Goal: Check status: Check status

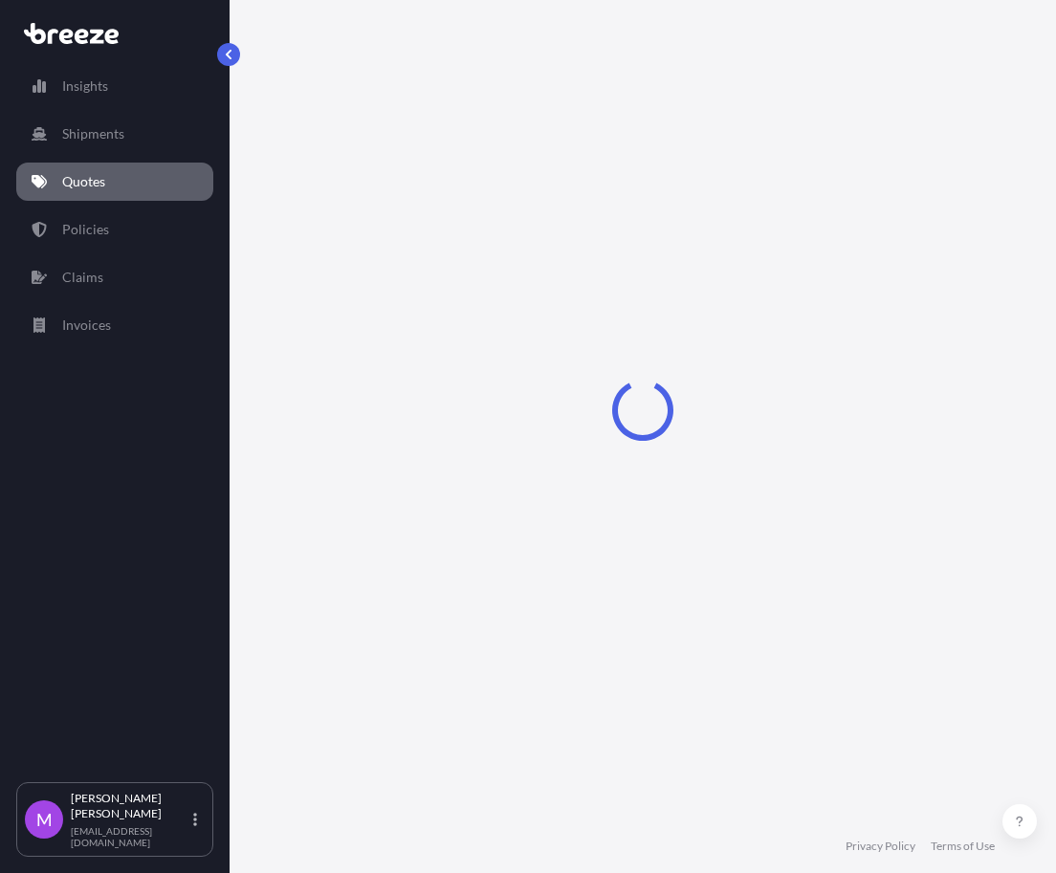
select select "Road"
select select "2"
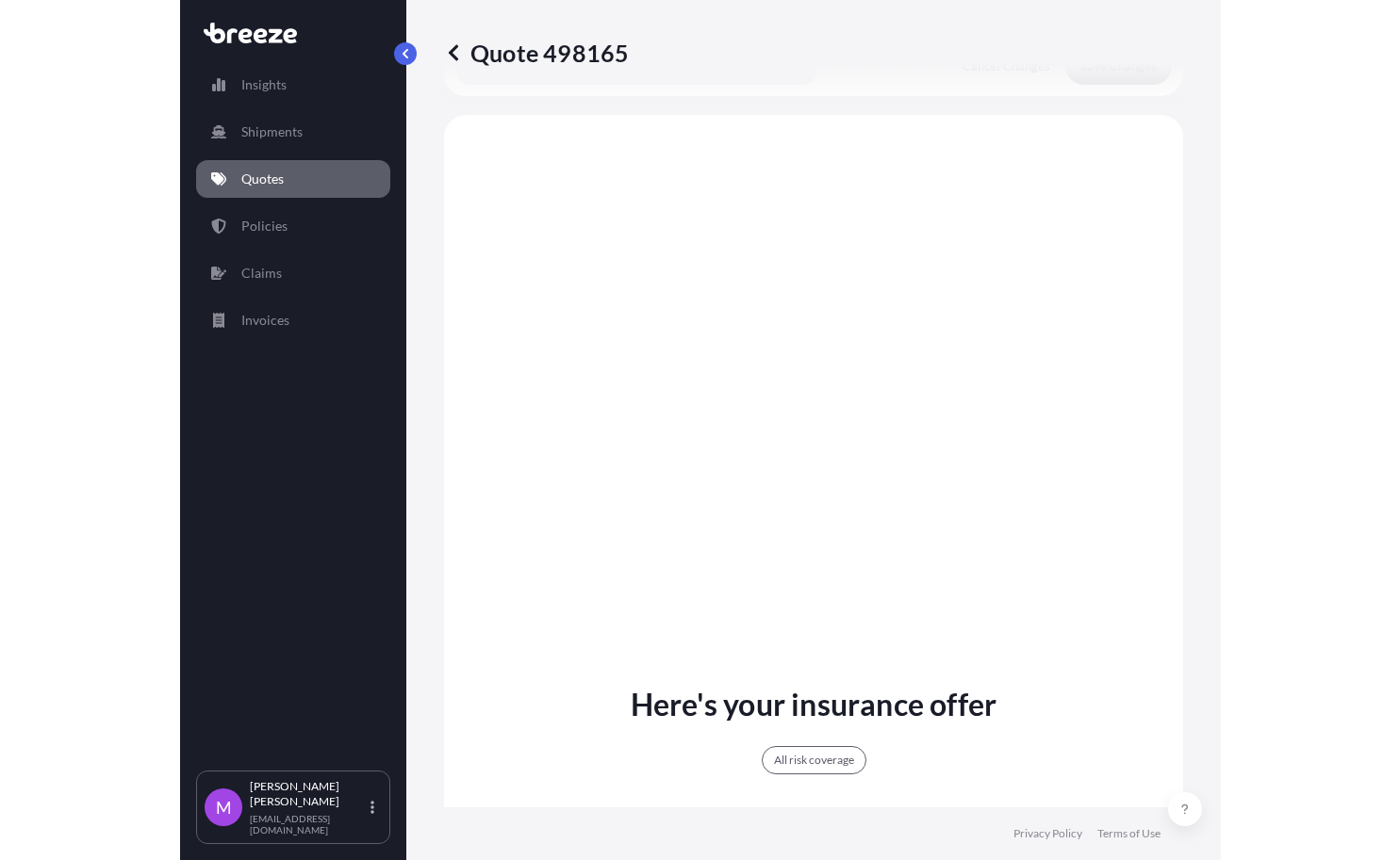
scroll to position [1112, 0]
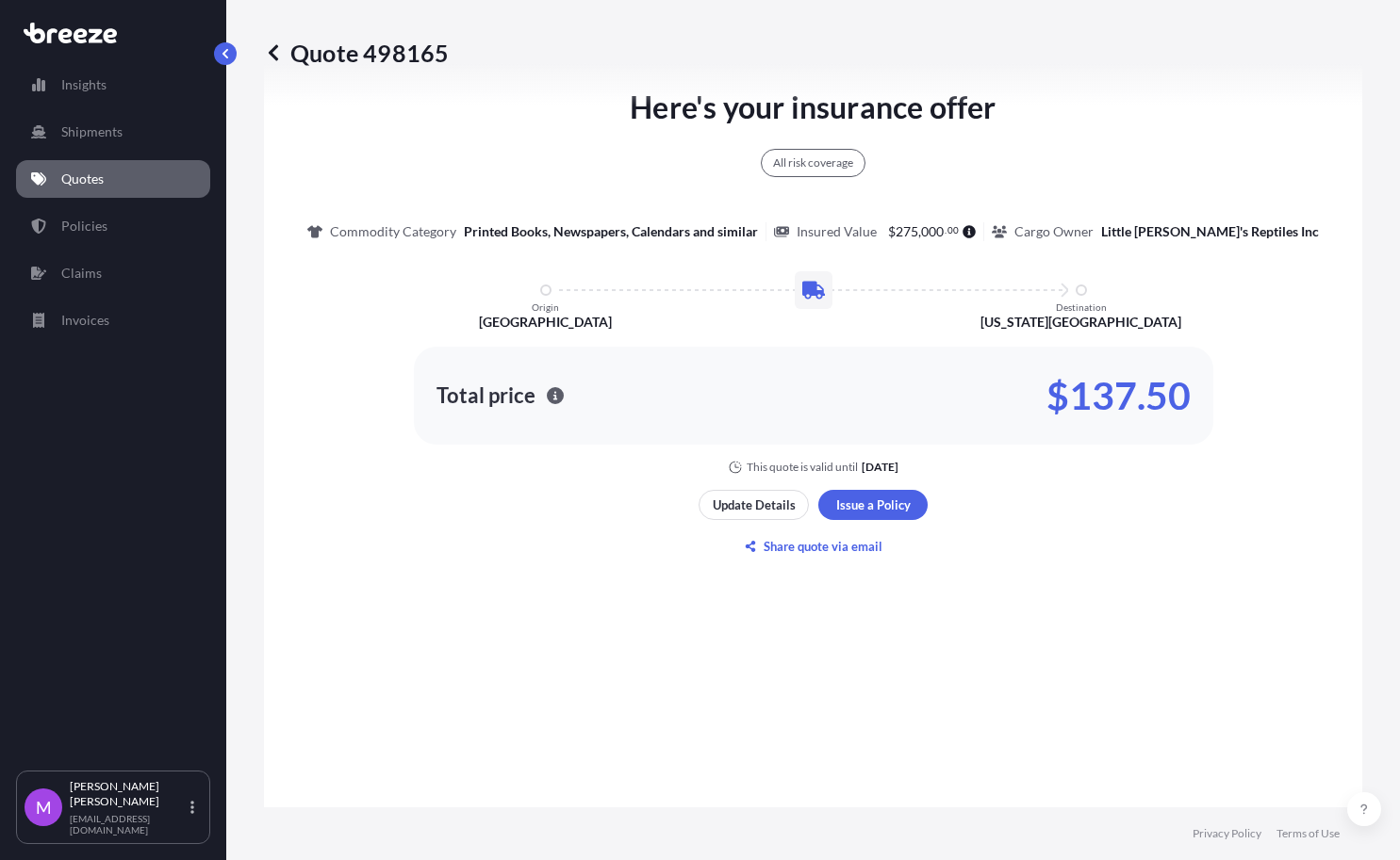
click at [114, 170] on link "Quotes" at bounding box center [112, 179] width 194 height 37
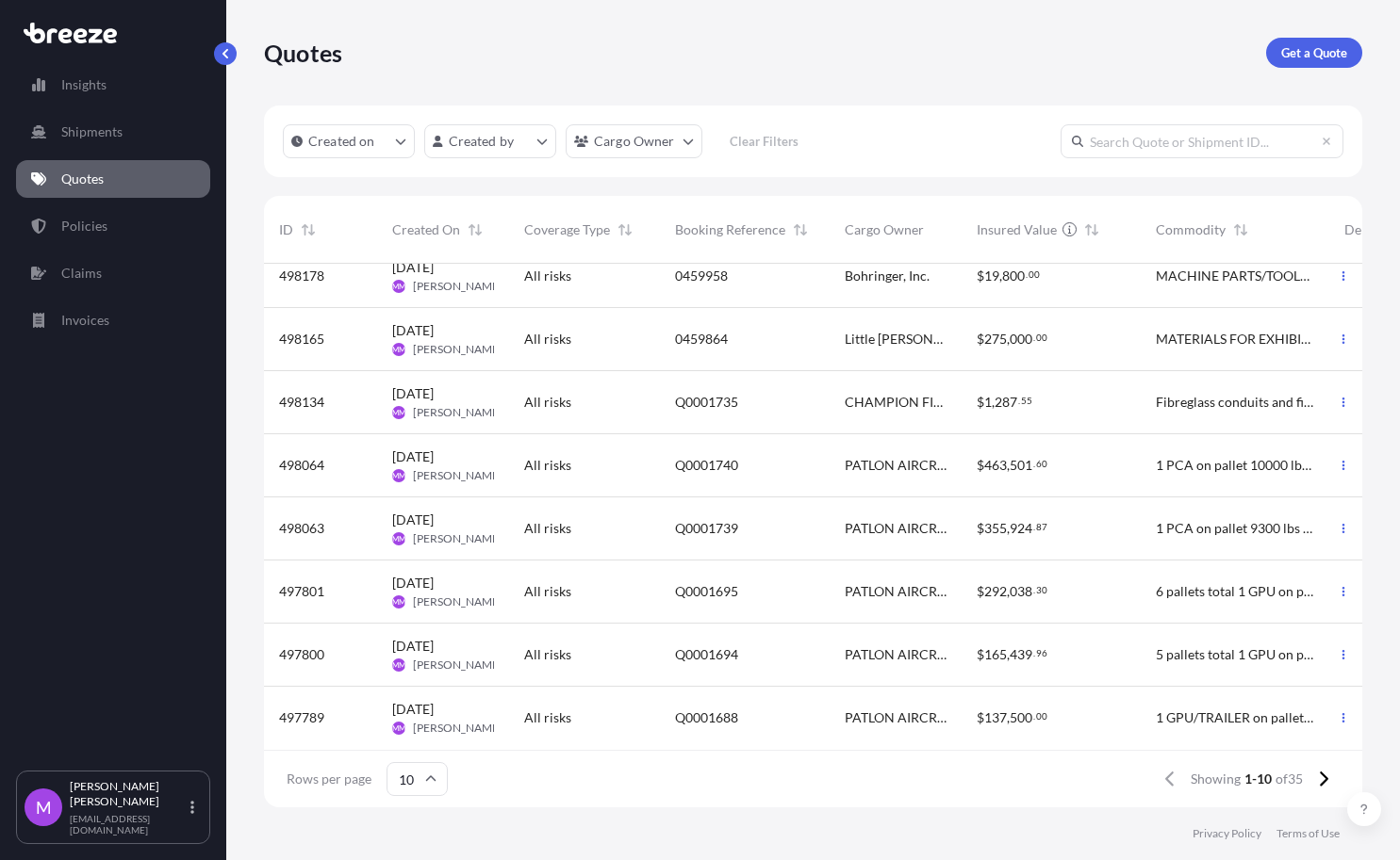
scroll to position [164, 0]
click at [1321, 773] on icon at bounding box center [1323, 779] width 9 height 15
click at [1105, 653] on div "$ 275 , 000 . 00" at bounding box center [1051, 655] width 179 height 63
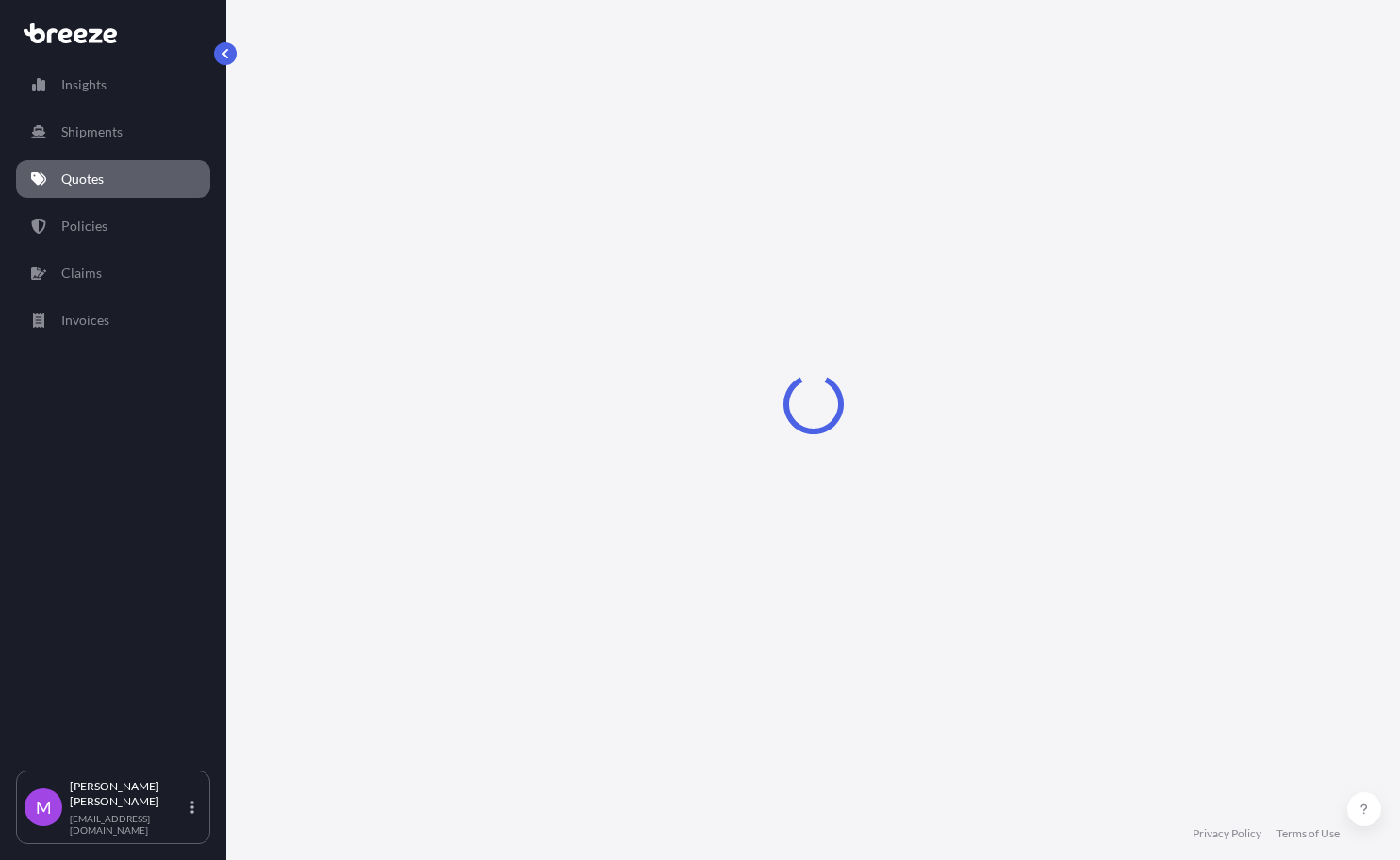
select select "Road"
select select "2"
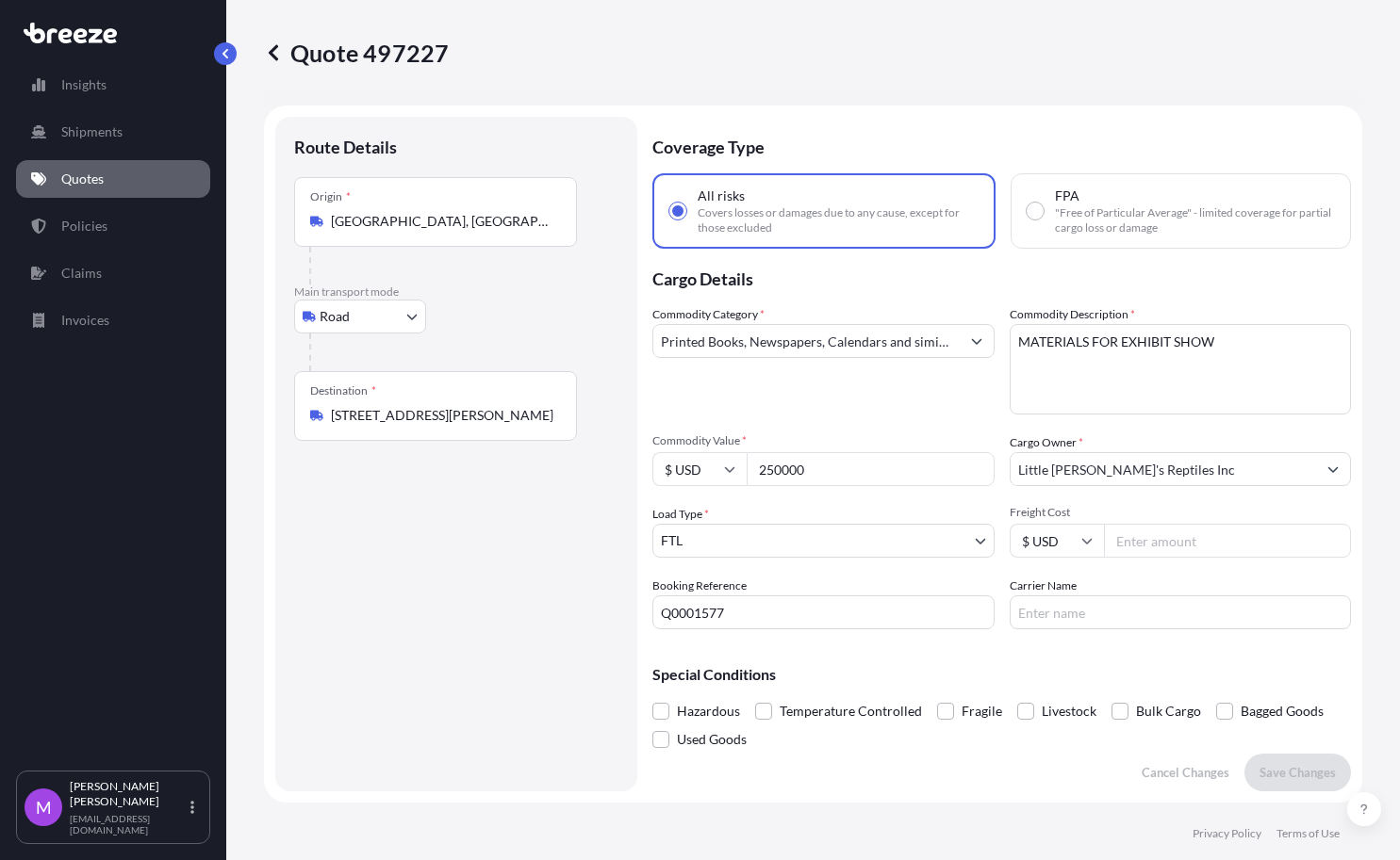
click at [262, 48] on div "Quote 497227 Route Details Place of loading Road Road Rail Origin * [GEOGRAPHIC…" at bounding box center [813, 404] width 1173 height 808
click at [280, 54] on icon at bounding box center [273, 52] width 19 height 19
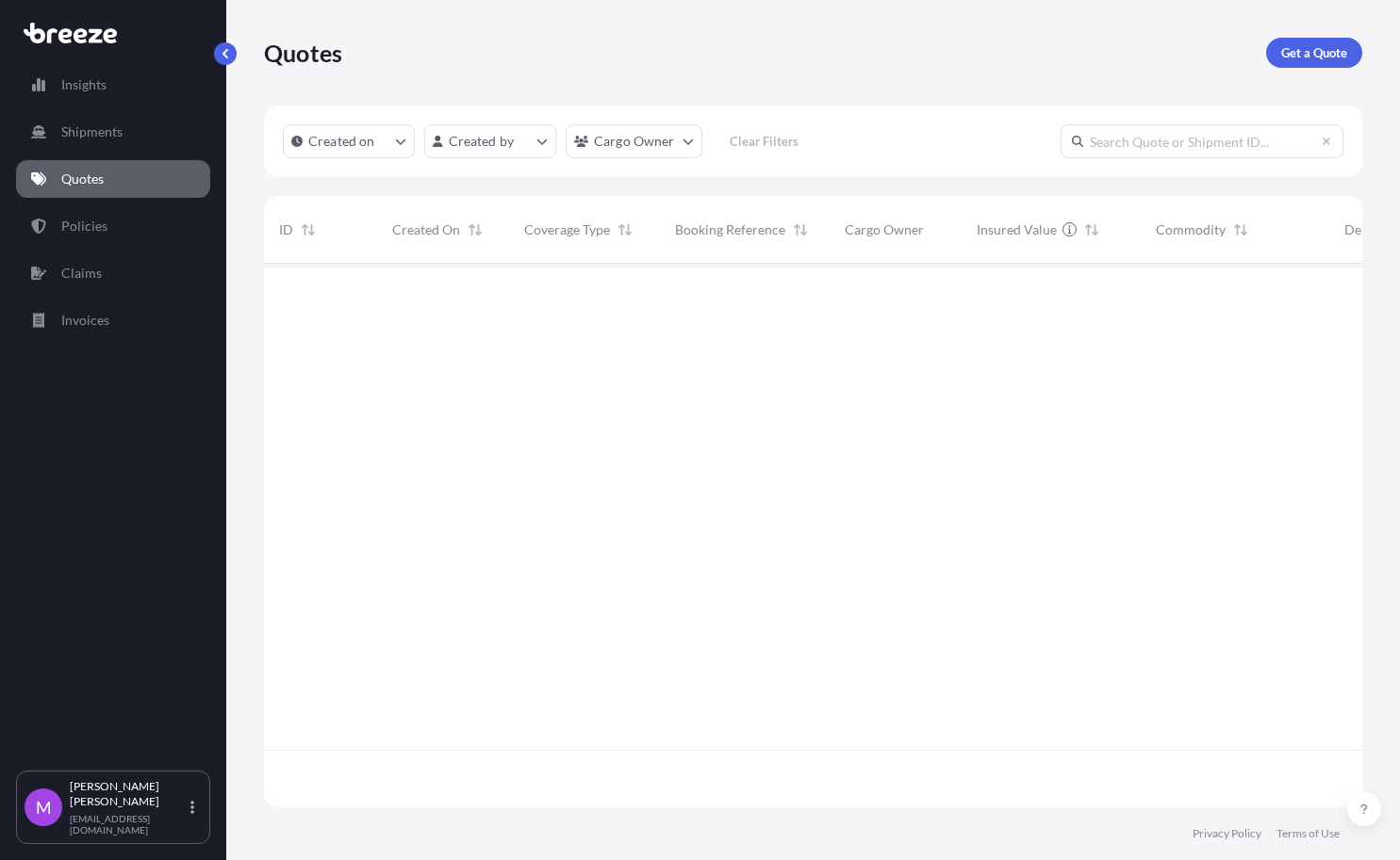
scroll to position [536, 1080]
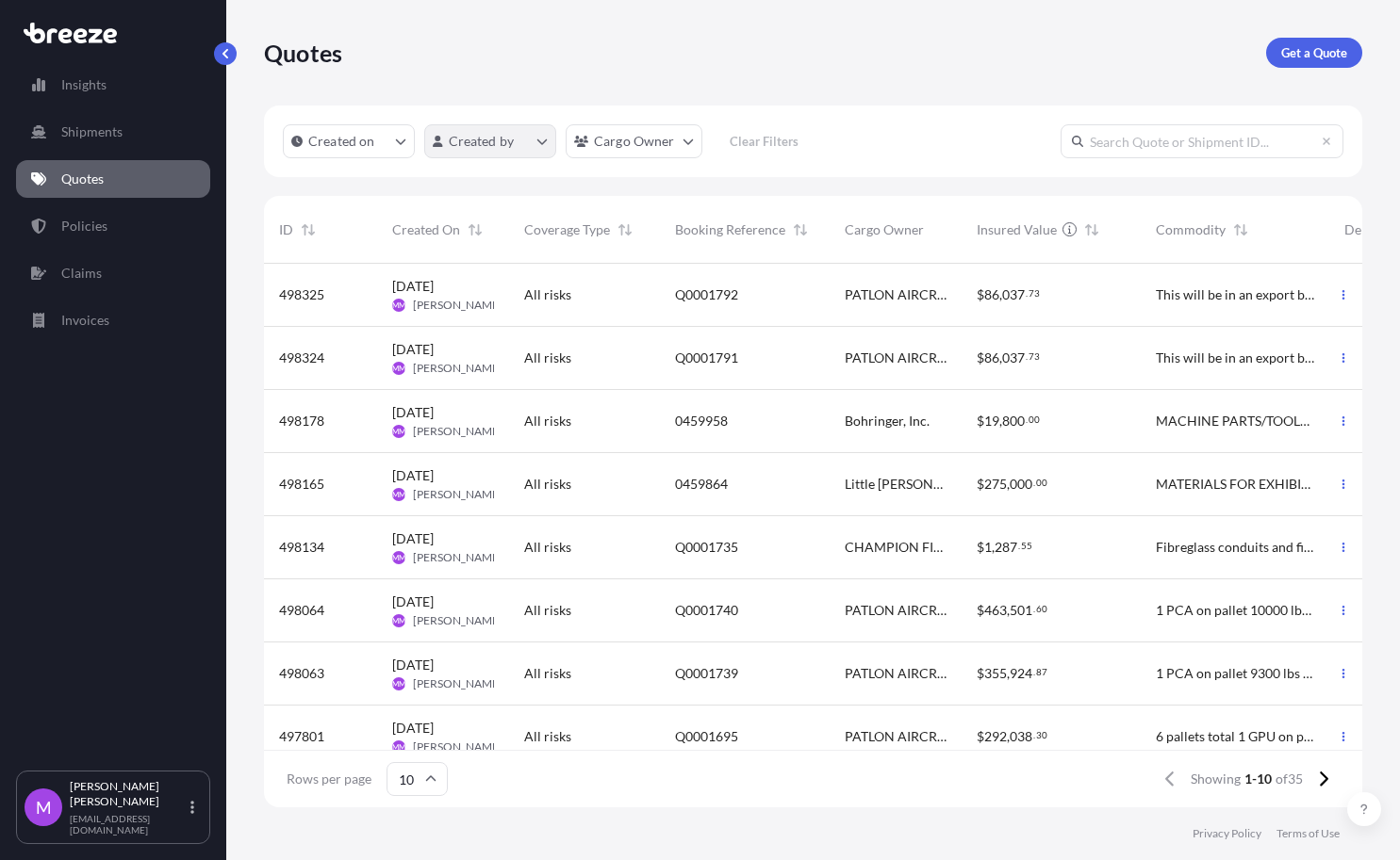
click at [536, 148] on html "Insights Shipments Quotes Policies Claims Invoices M [PERSON_NAME] [EMAIL_ADDRE…" at bounding box center [700, 430] width 1400 height 860
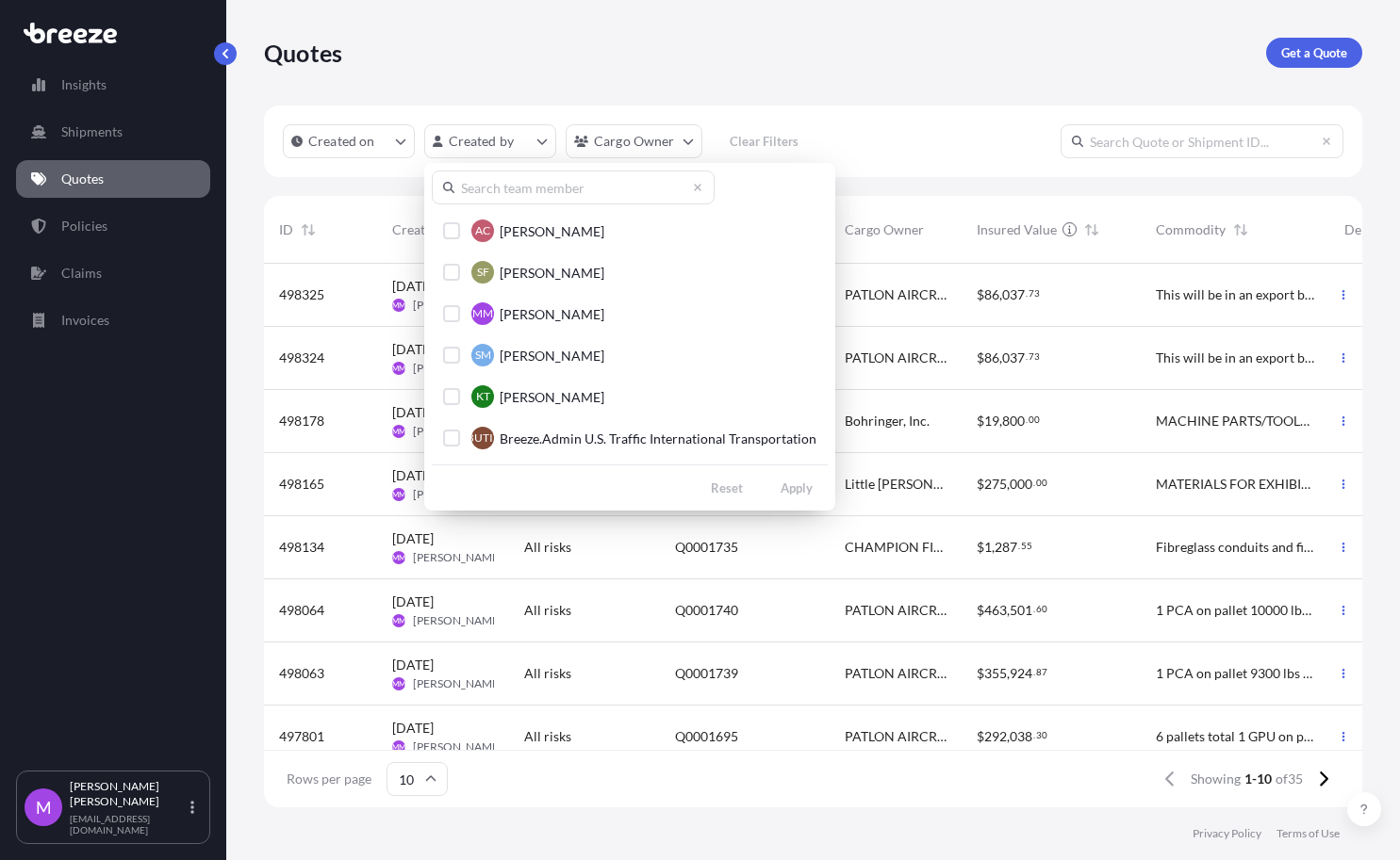
click at [677, 140] on html "Insights Shipments Quotes Policies Claims Invoices M [PERSON_NAME] [EMAIL_ADDRE…" at bounding box center [700, 430] width 1400 height 860
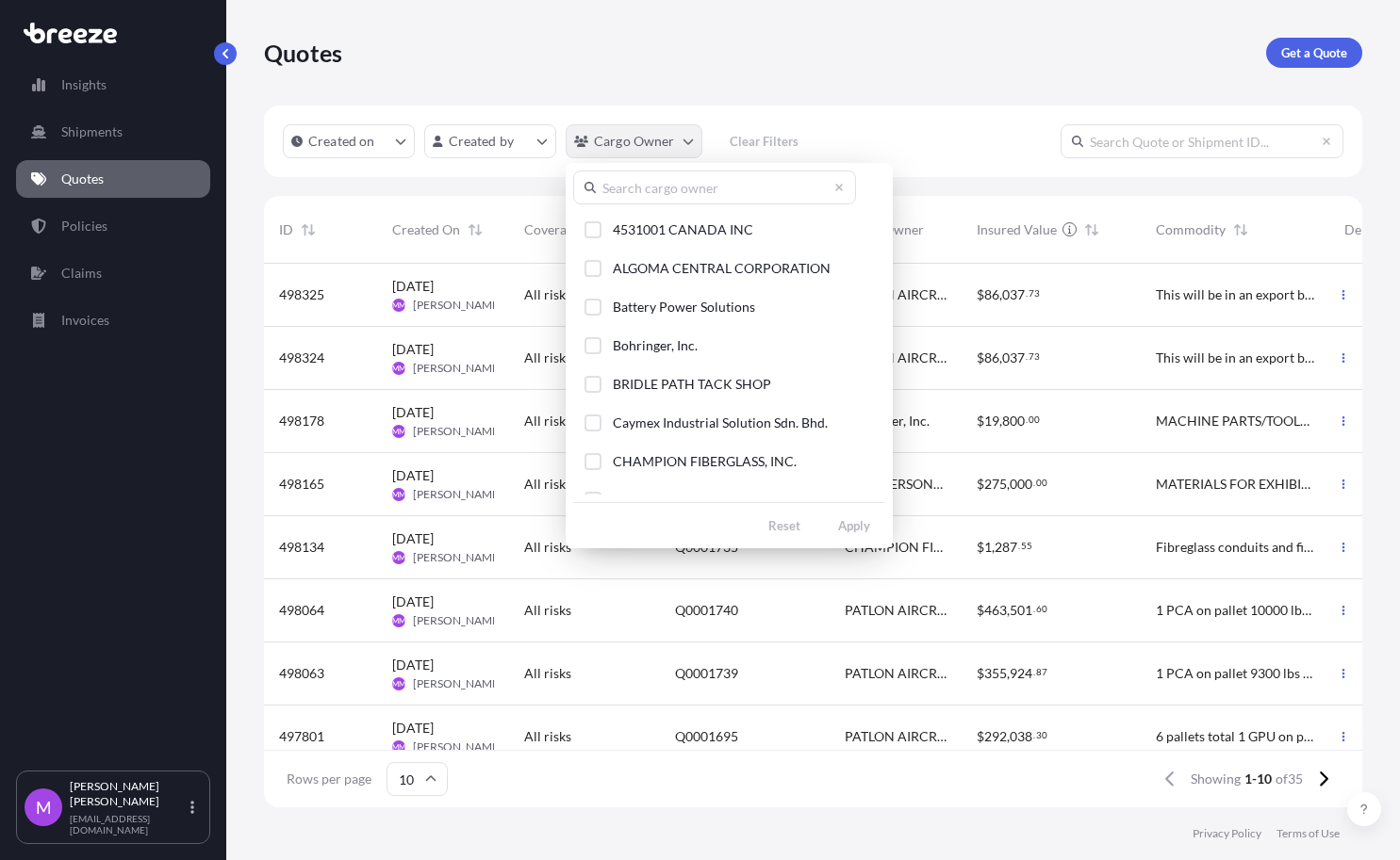
click at [676, 140] on html "Insights Shipments Quotes Policies Claims Invoices M [PERSON_NAME] [EMAIL_ADDRE…" at bounding box center [700, 430] width 1400 height 860
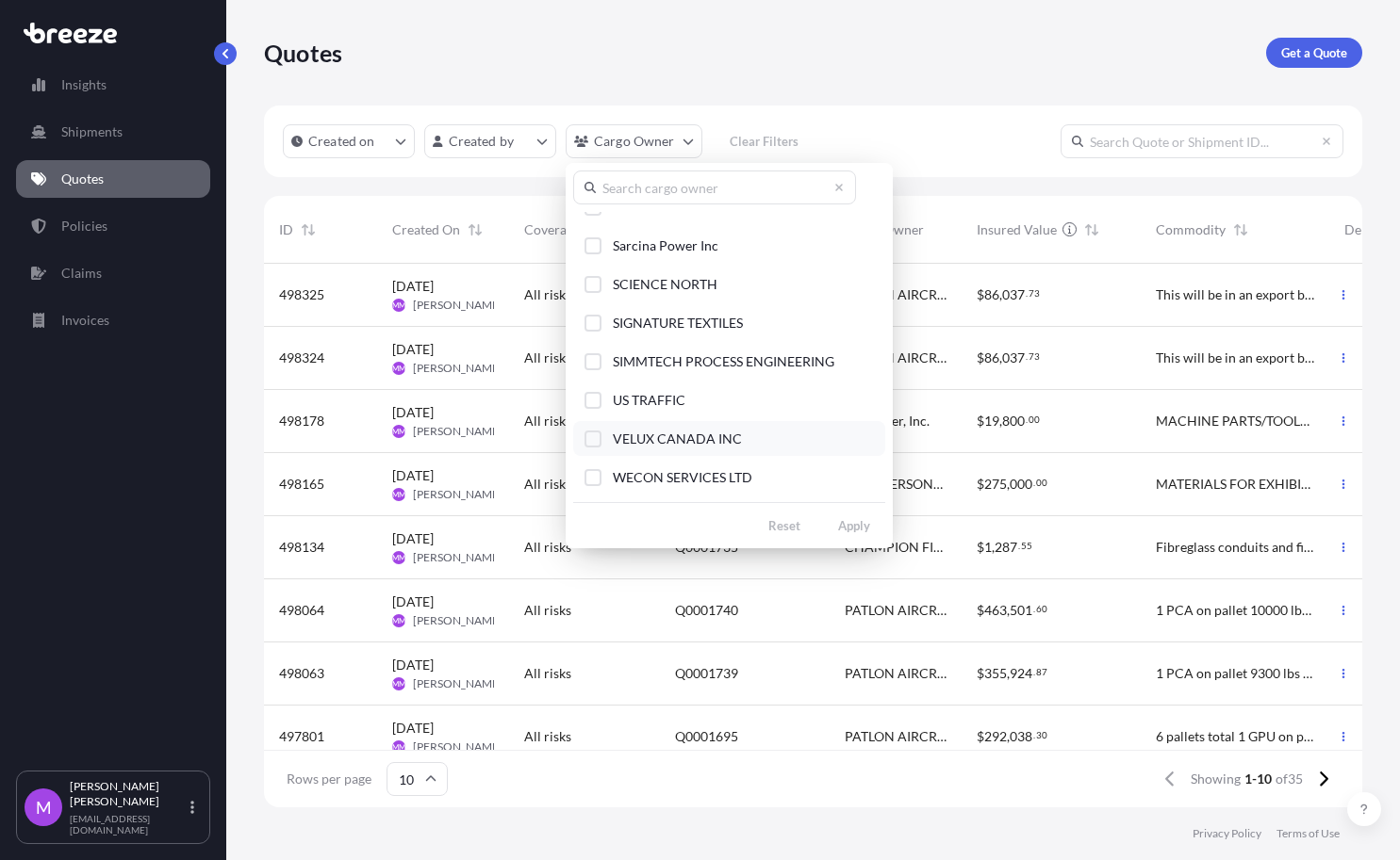
scroll to position [330, 0]
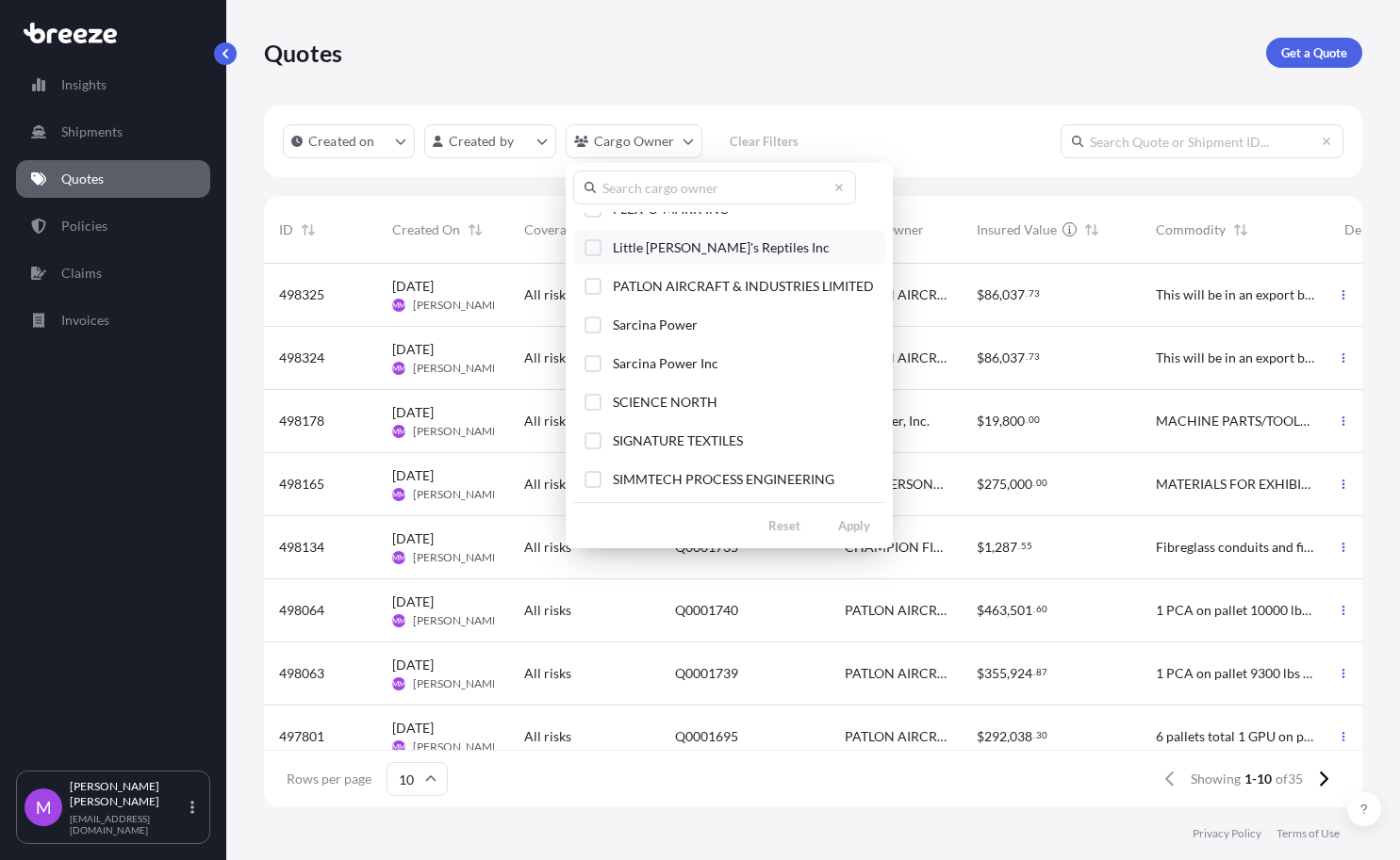
click at [595, 250] on div "Select Option" at bounding box center [592, 247] width 17 height 17
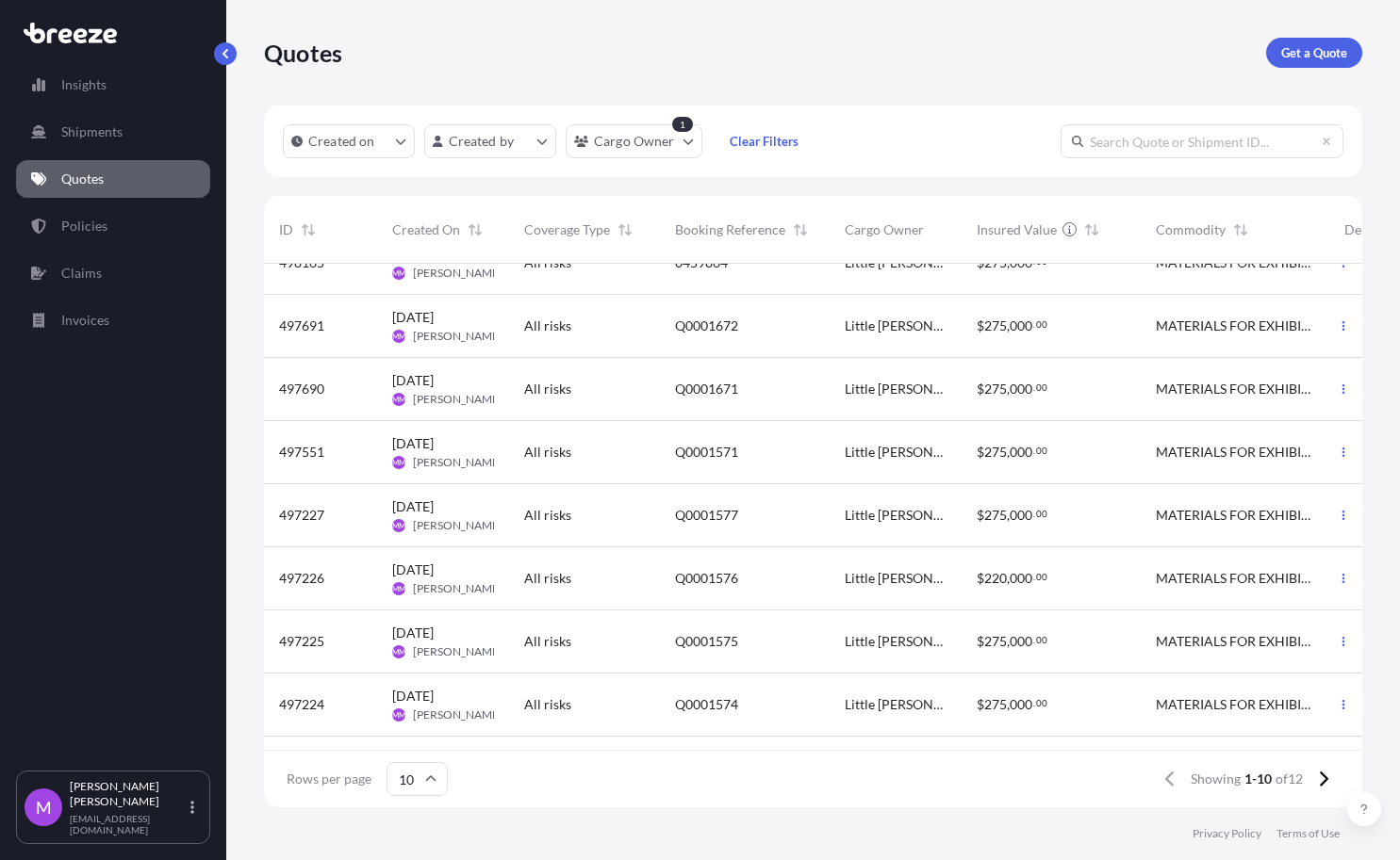
scroll to position [0, 0]
